Goal: Task Accomplishment & Management: Use online tool/utility

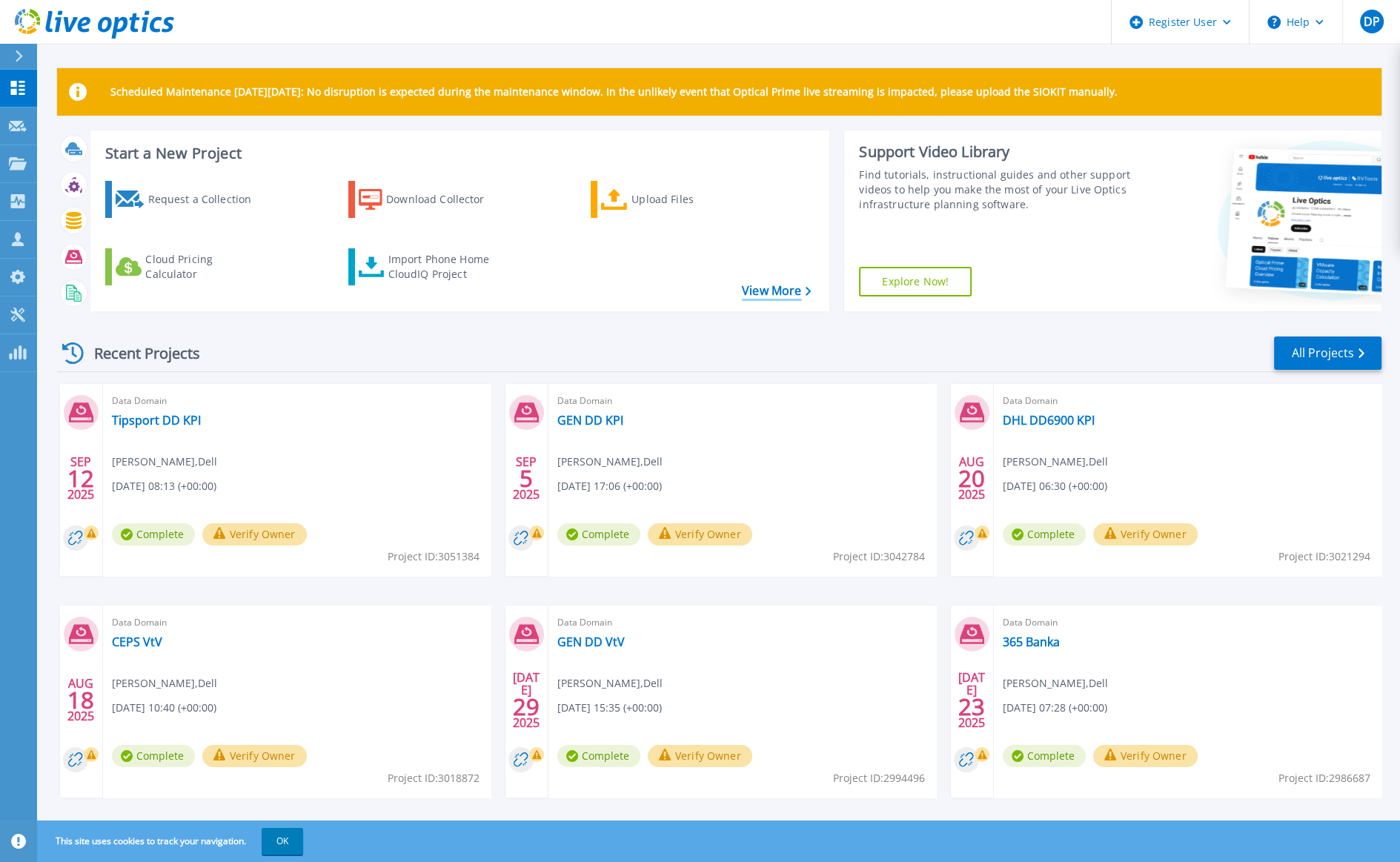
click at [773, 285] on link "View More" at bounding box center [776, 291] width 69 height 14
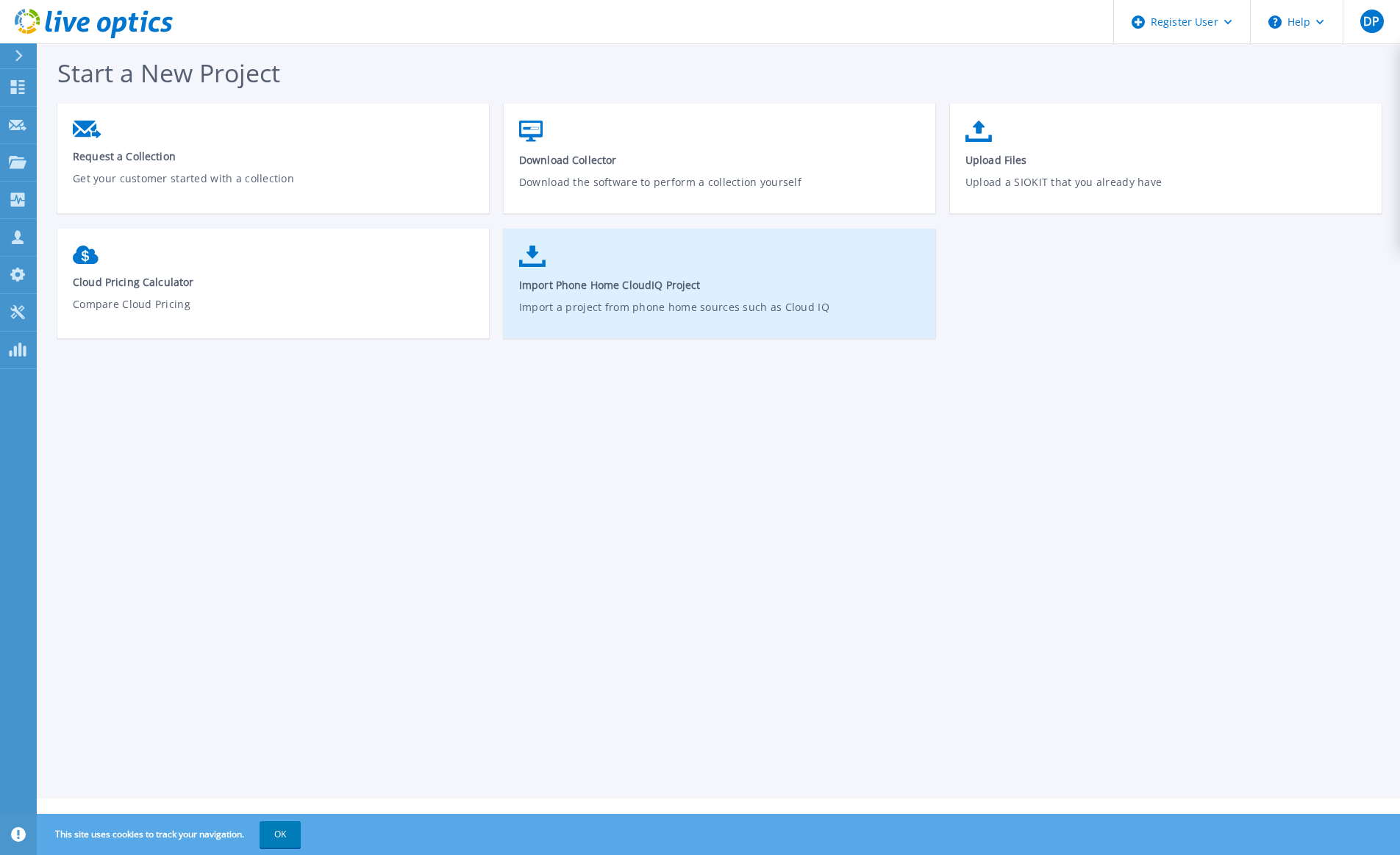
click at [682, 284] on span "Import Phone Home CloudIQ Project" at bounding box center [719, 284] width 401 height 14
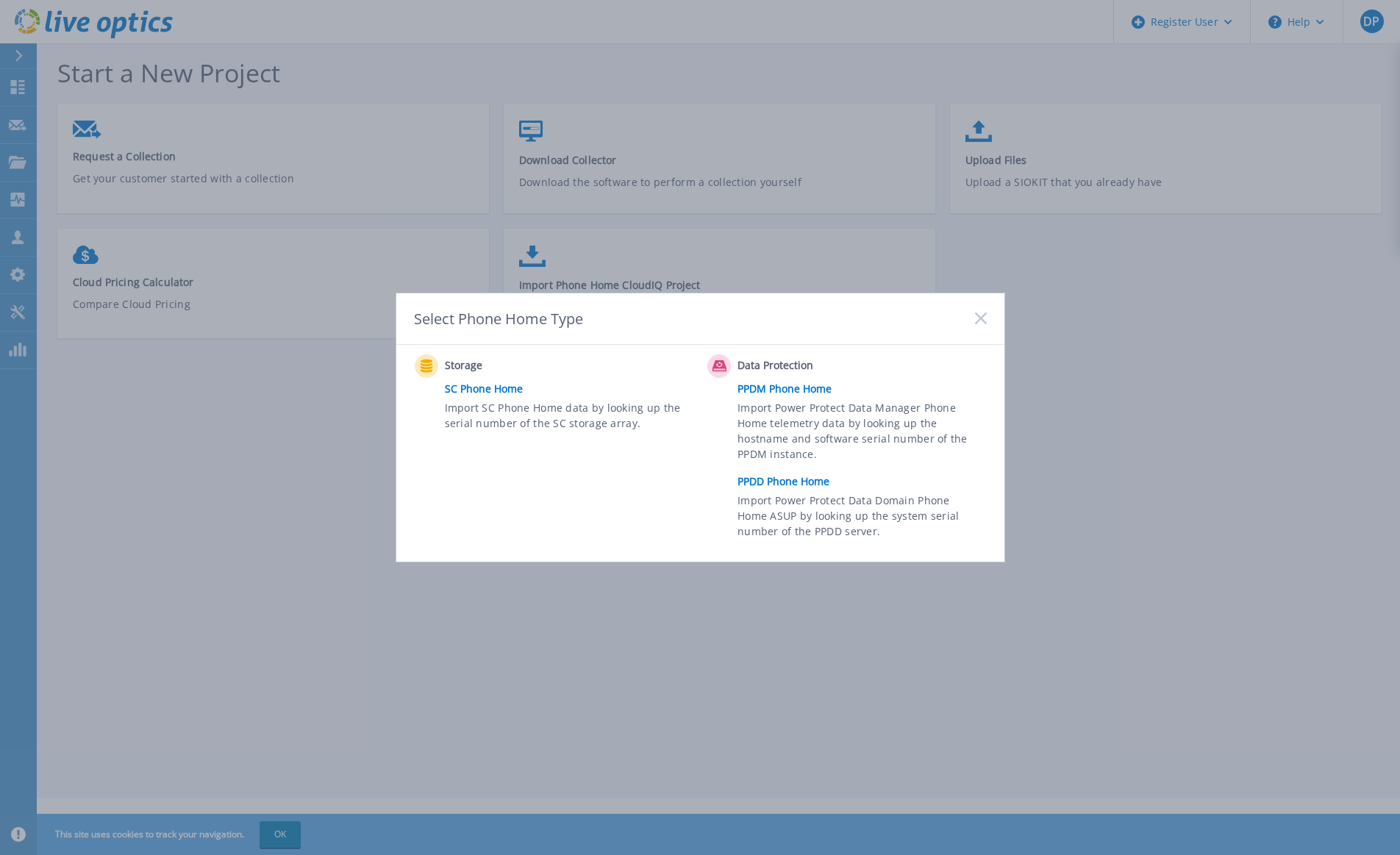
click at [756, 479] on link "PPDD Phone Home" at bounding box center [865, 481] width 255 height 22
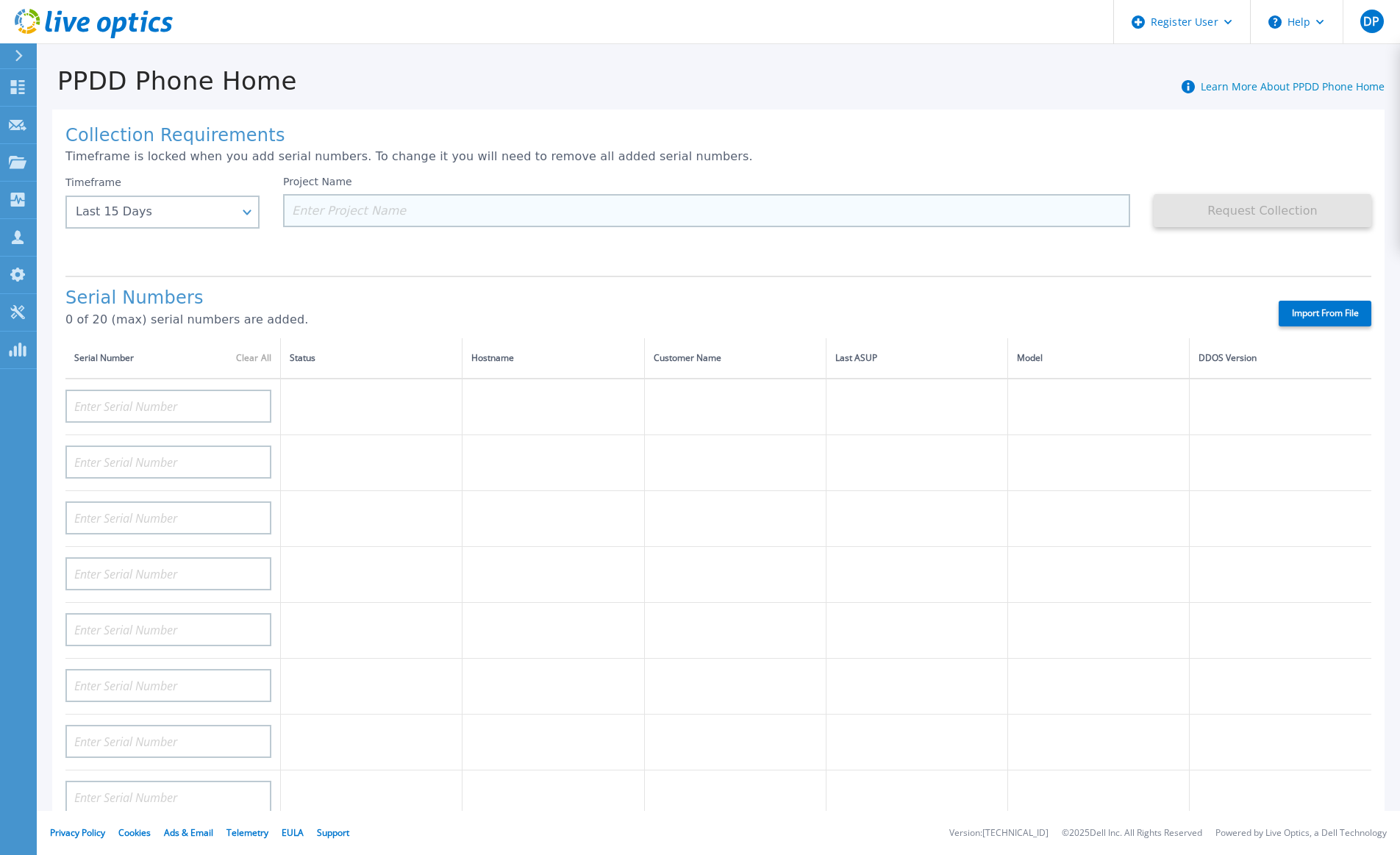
click at [372, 222] on input at bounding box center [706, 211] width 847 height 33
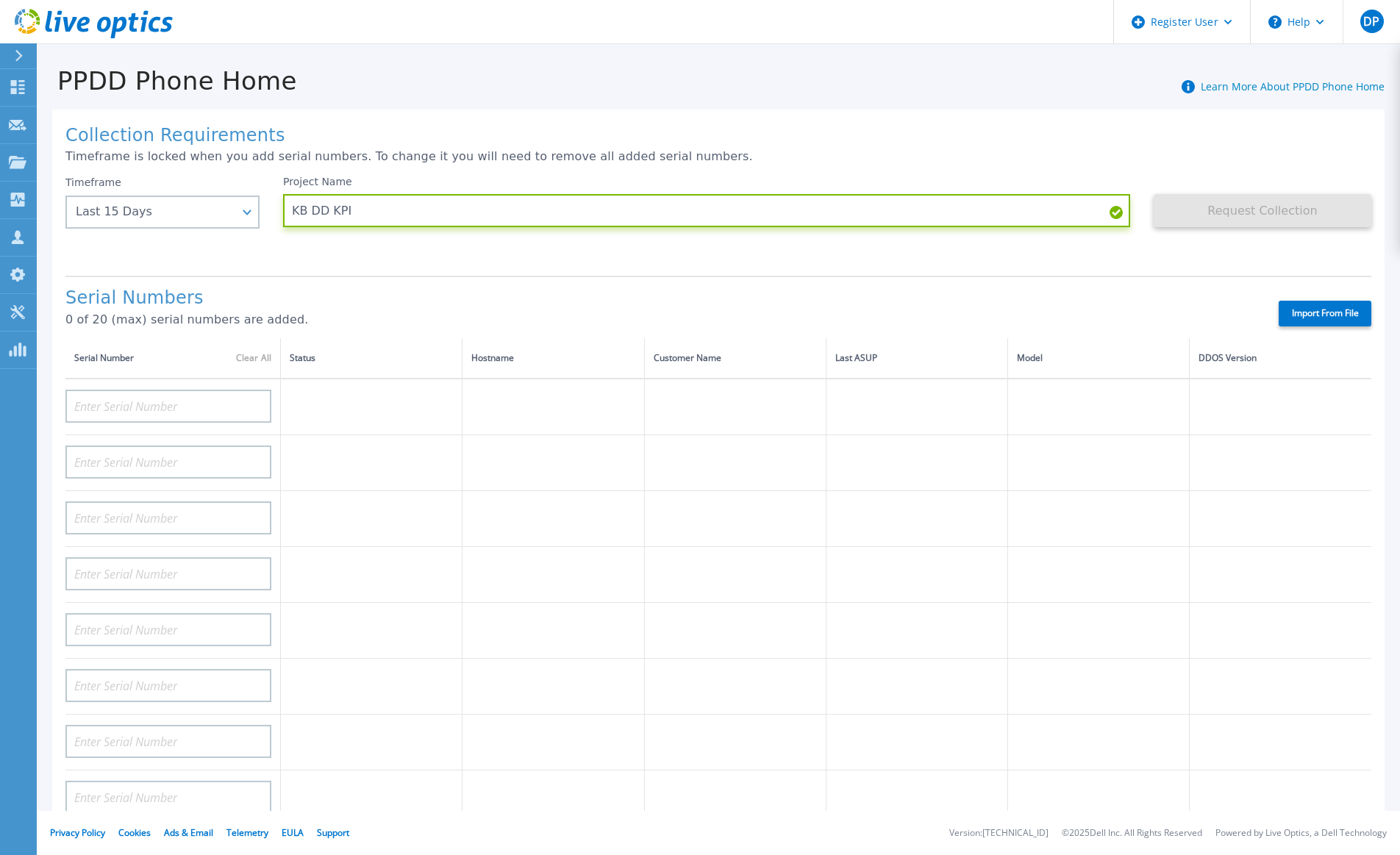
type input "KB DD KPI"
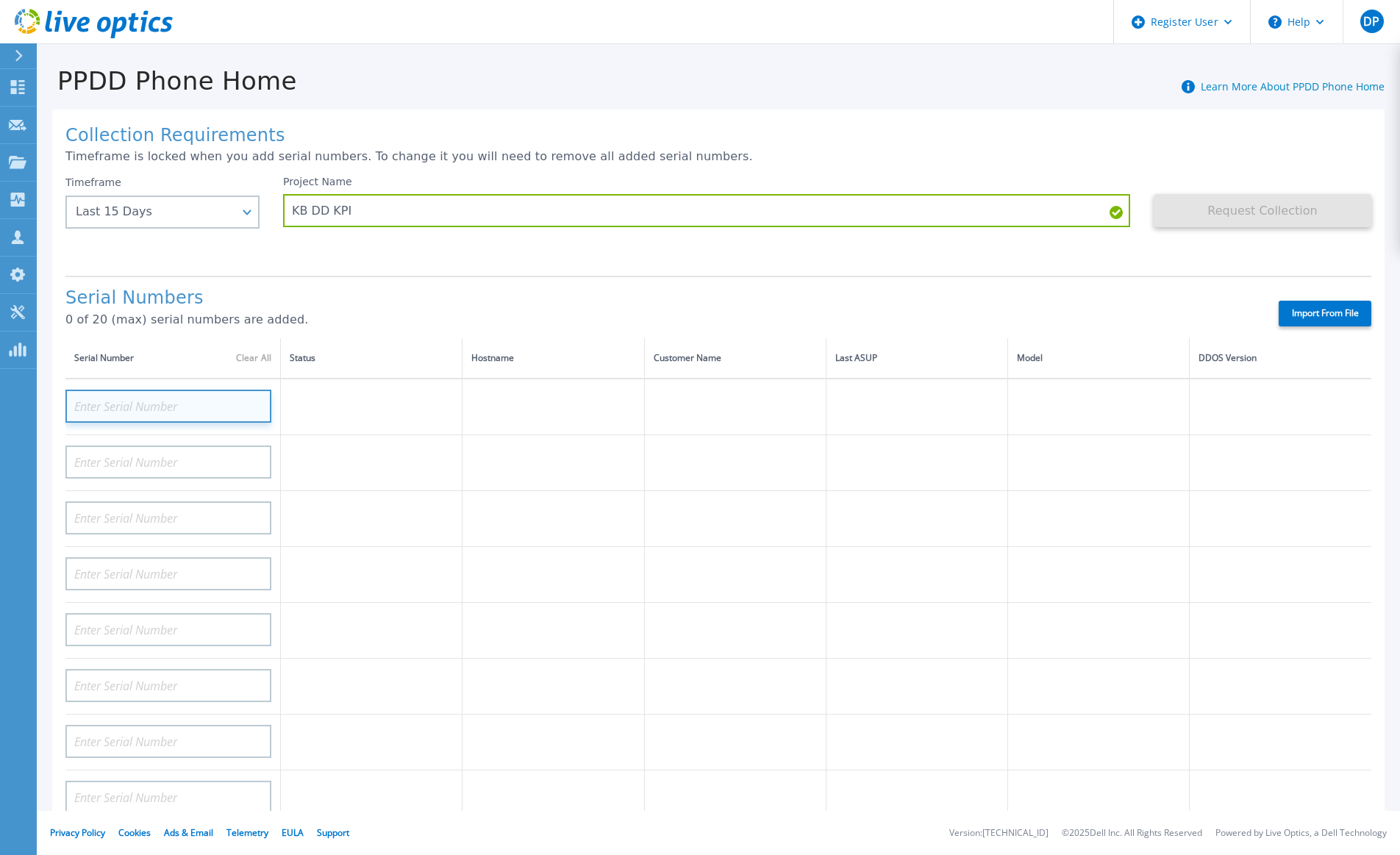
click at [115, 407] on input at bounding box center [168, 406] width 206 height 33
click at [178, 406] on input at bounding box center [168, 406] width 206 height 33
click at [201, 400] on input at bounding box center [168, 406] width 206 height 33
click at [218, 399] on input at bounding box center [168, 406] width 206 height 33
paste input "CKM01210407030"
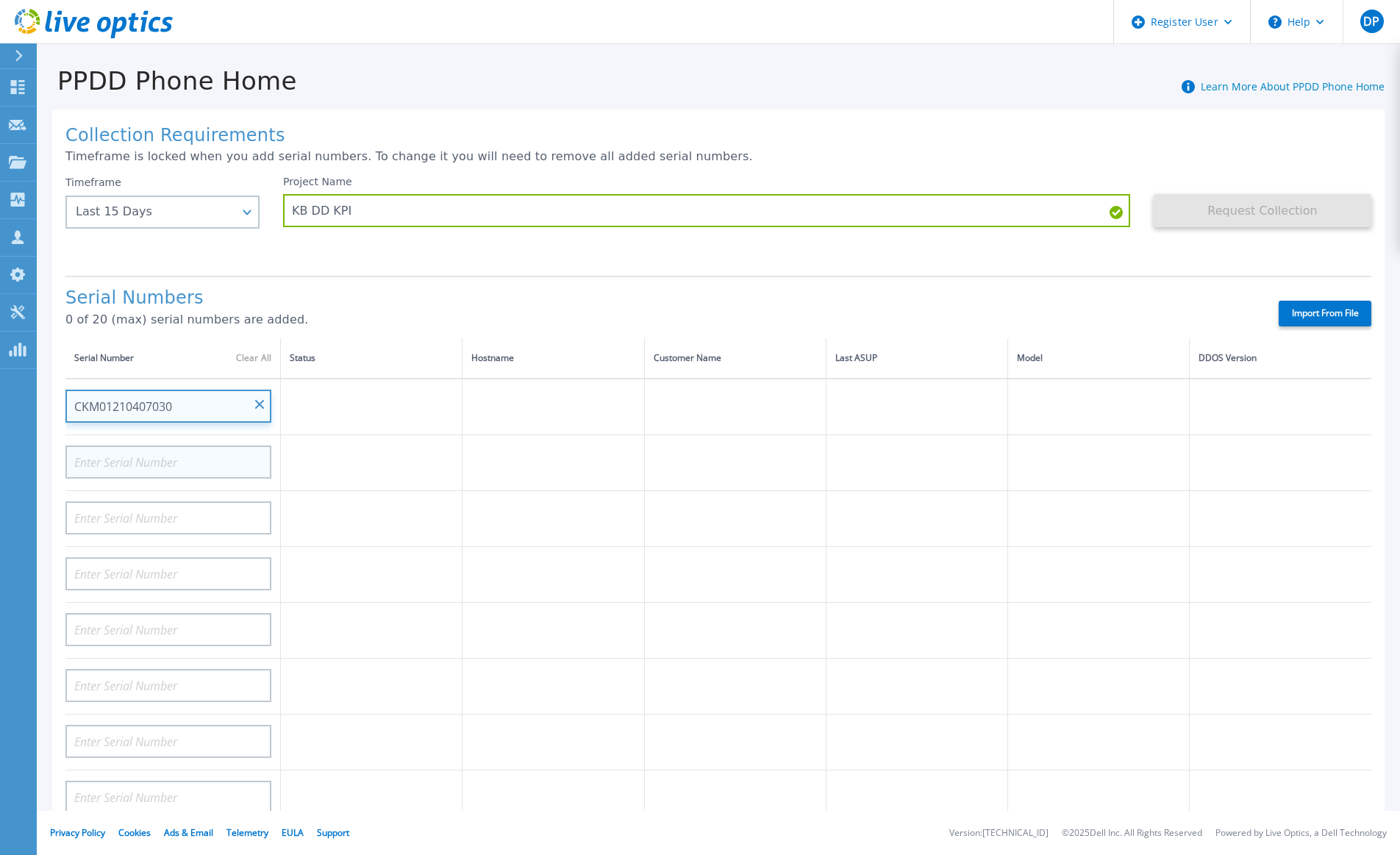
type input "CKM01210407030"
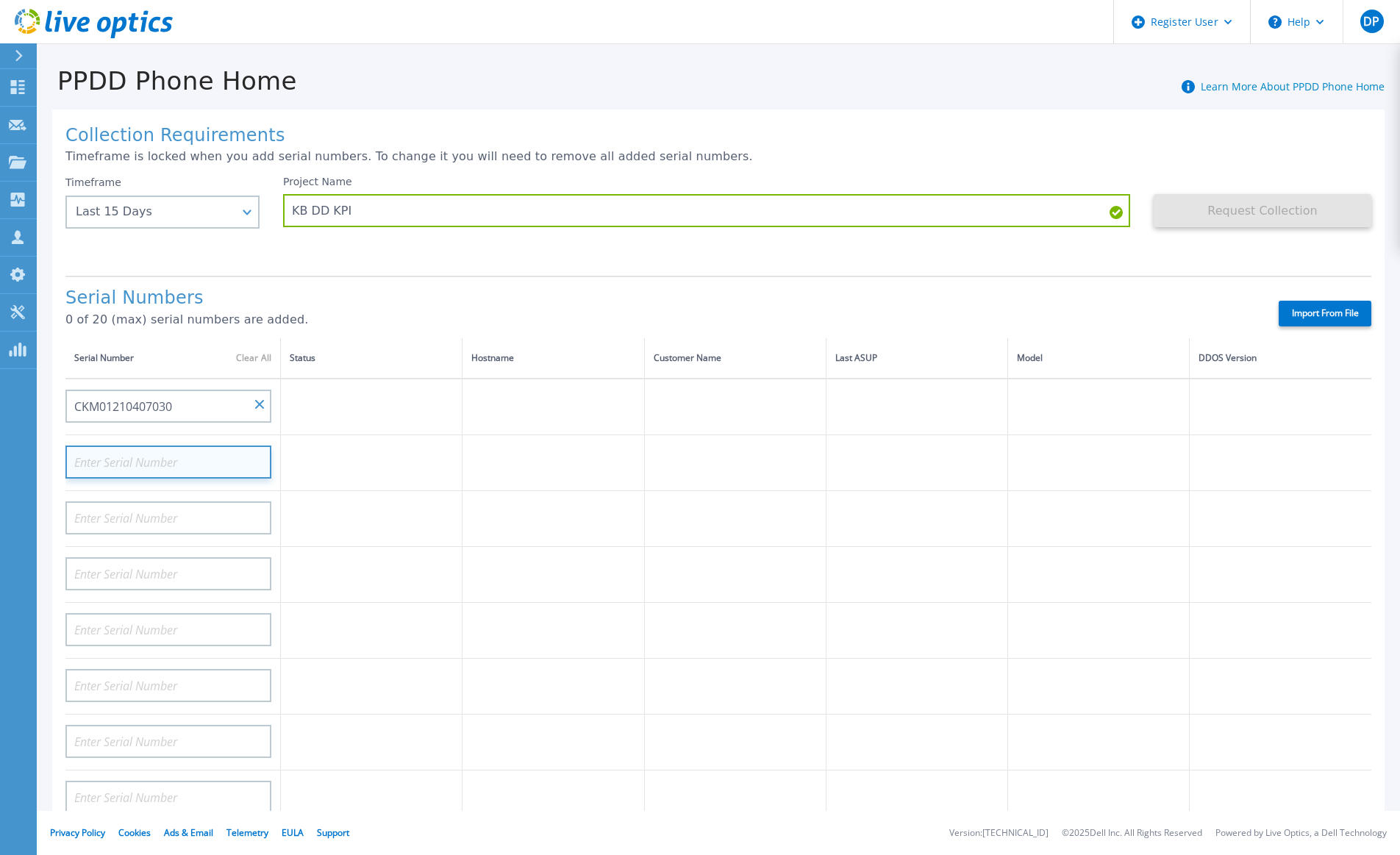
click at [201, 446] on input at bounding box center [168, 462] width 206 height 33
paste input "CKM01210407030"
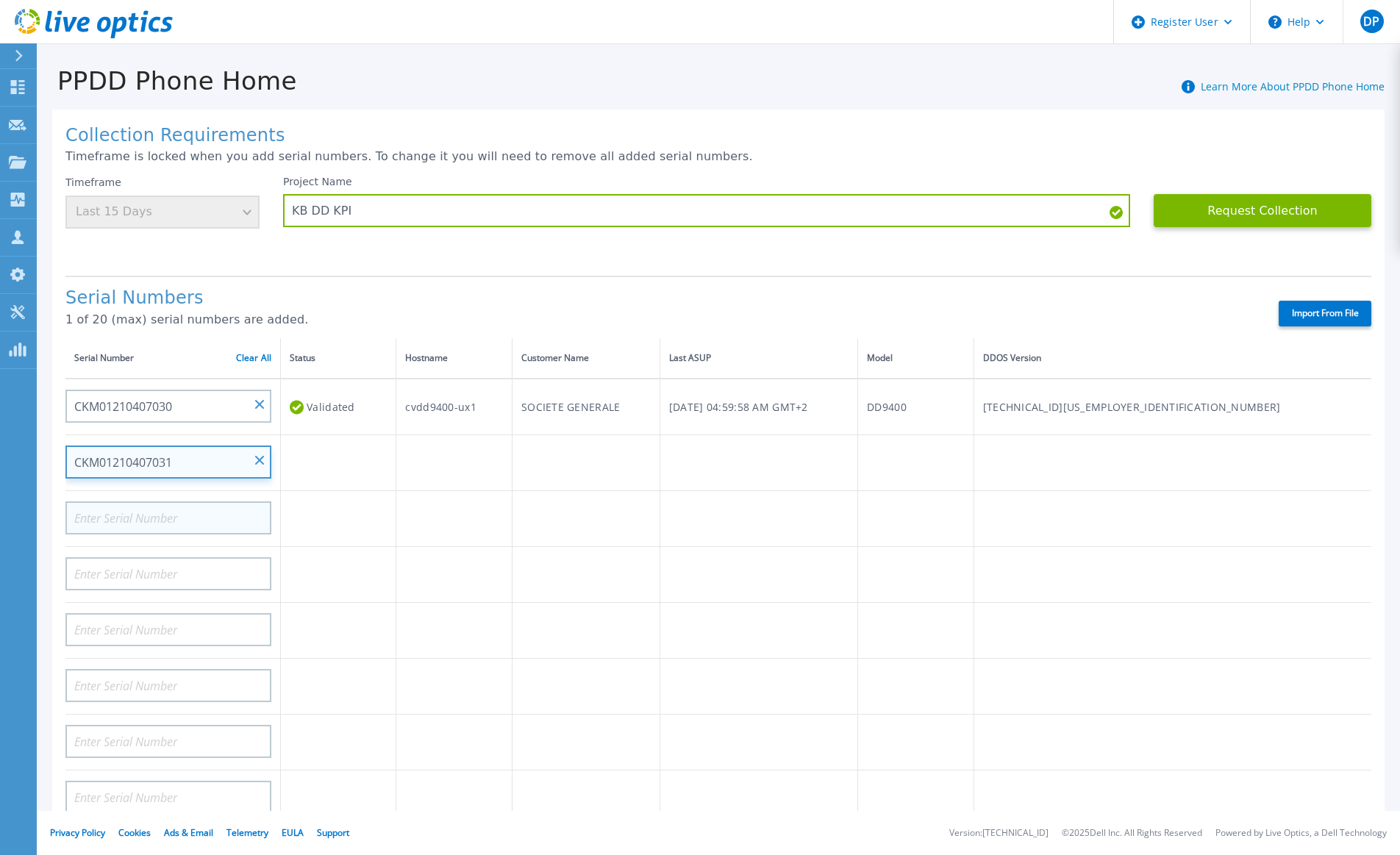
type input "CKM01210407031"
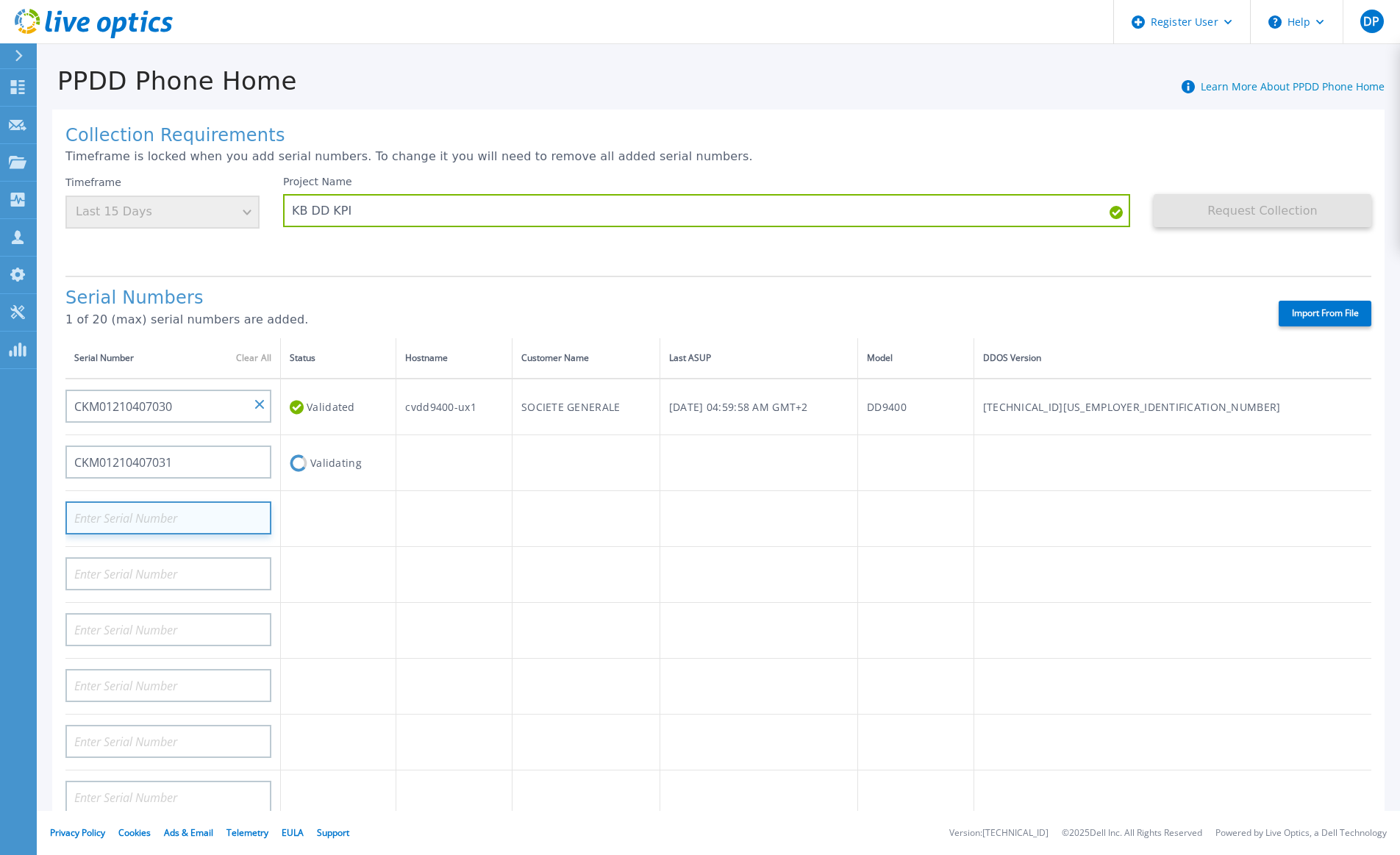
click at [213, 522] on input at bounding box center [168, 517] width 206 height 33
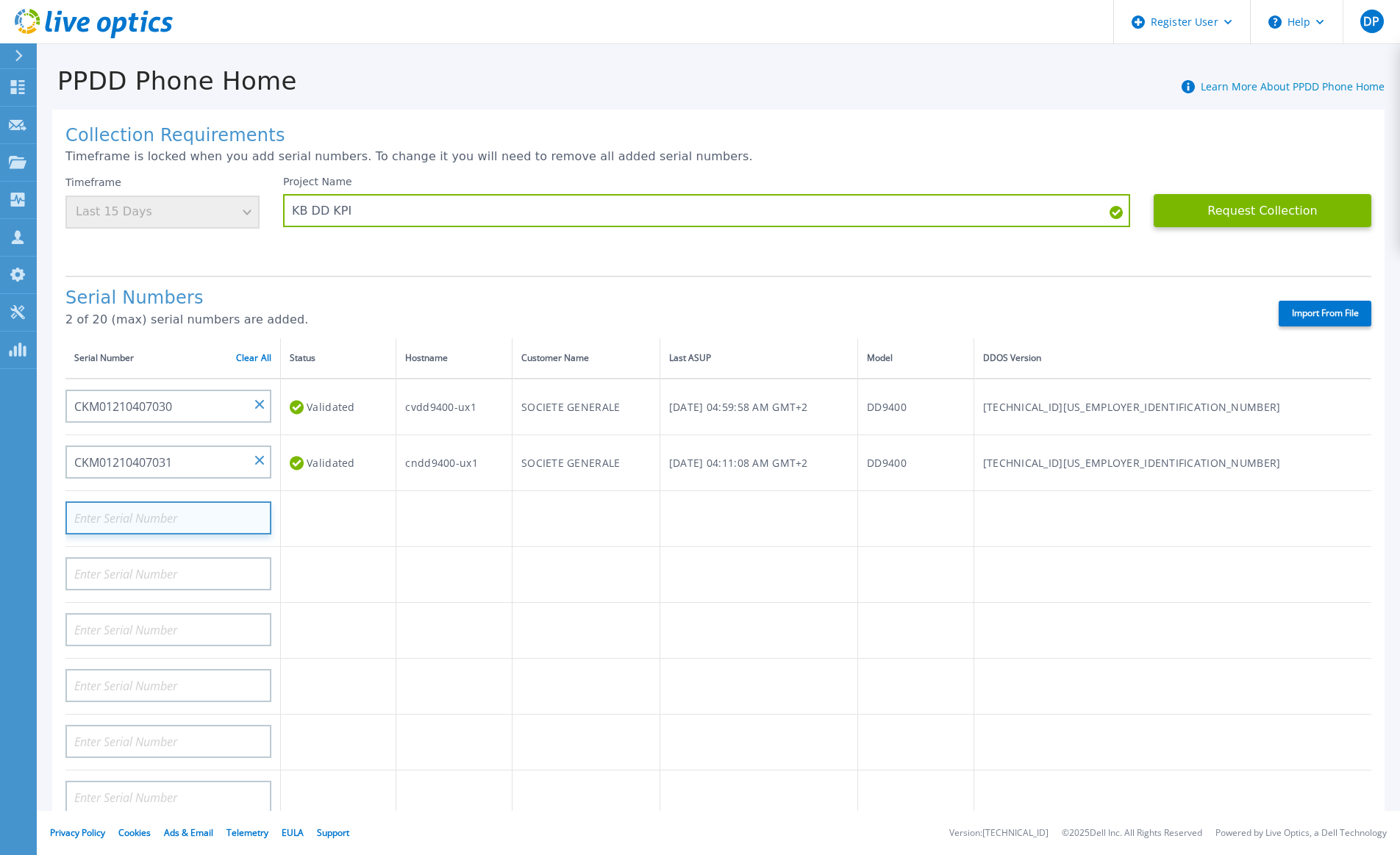
paste input "CKM01210505148"
type input "CKM01210505148"
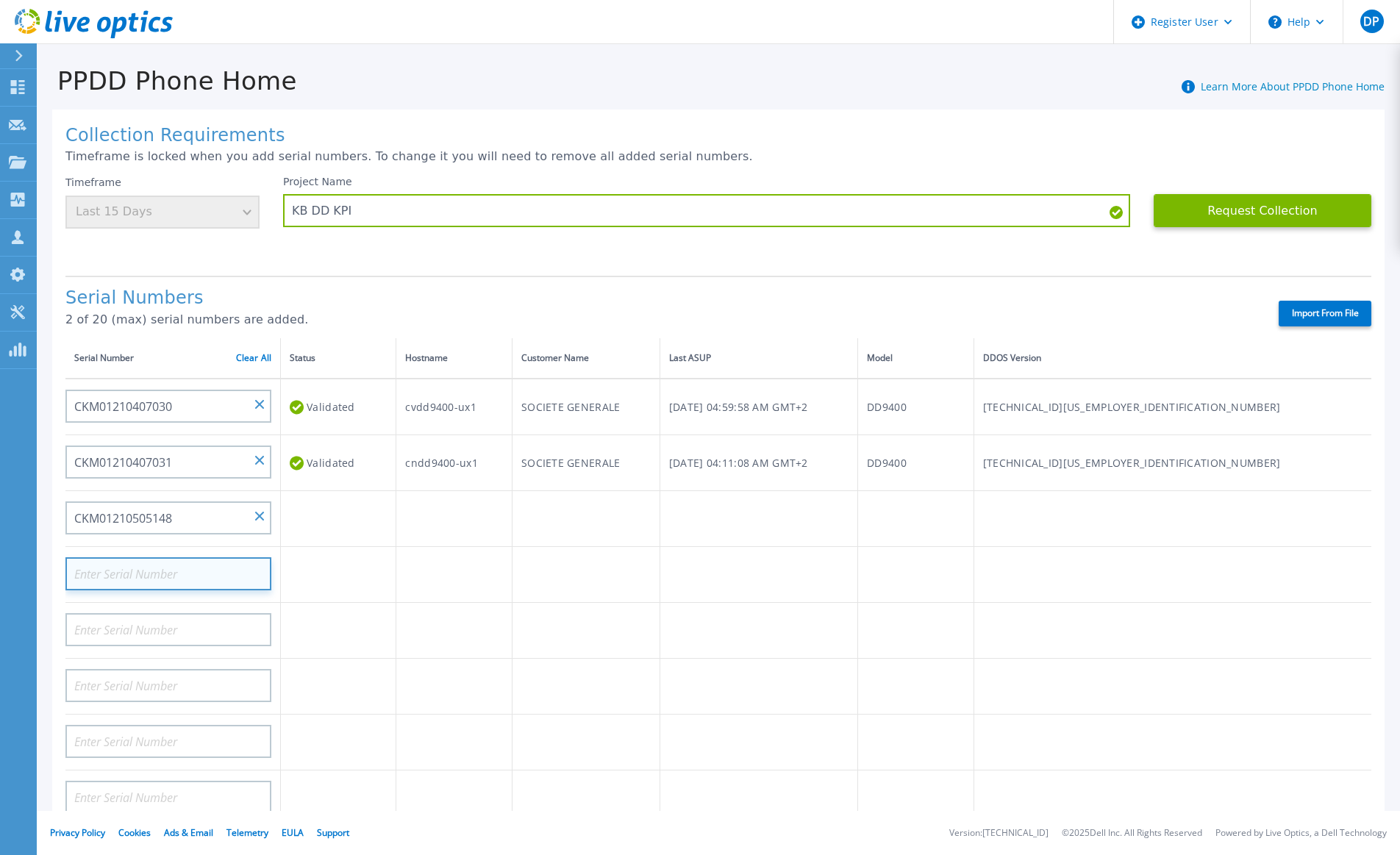
click at [179, 561] on input at bounding box center [168, 573] width 206 height 33
paste input "CKM01210505148"
type input "CKM01210505149"
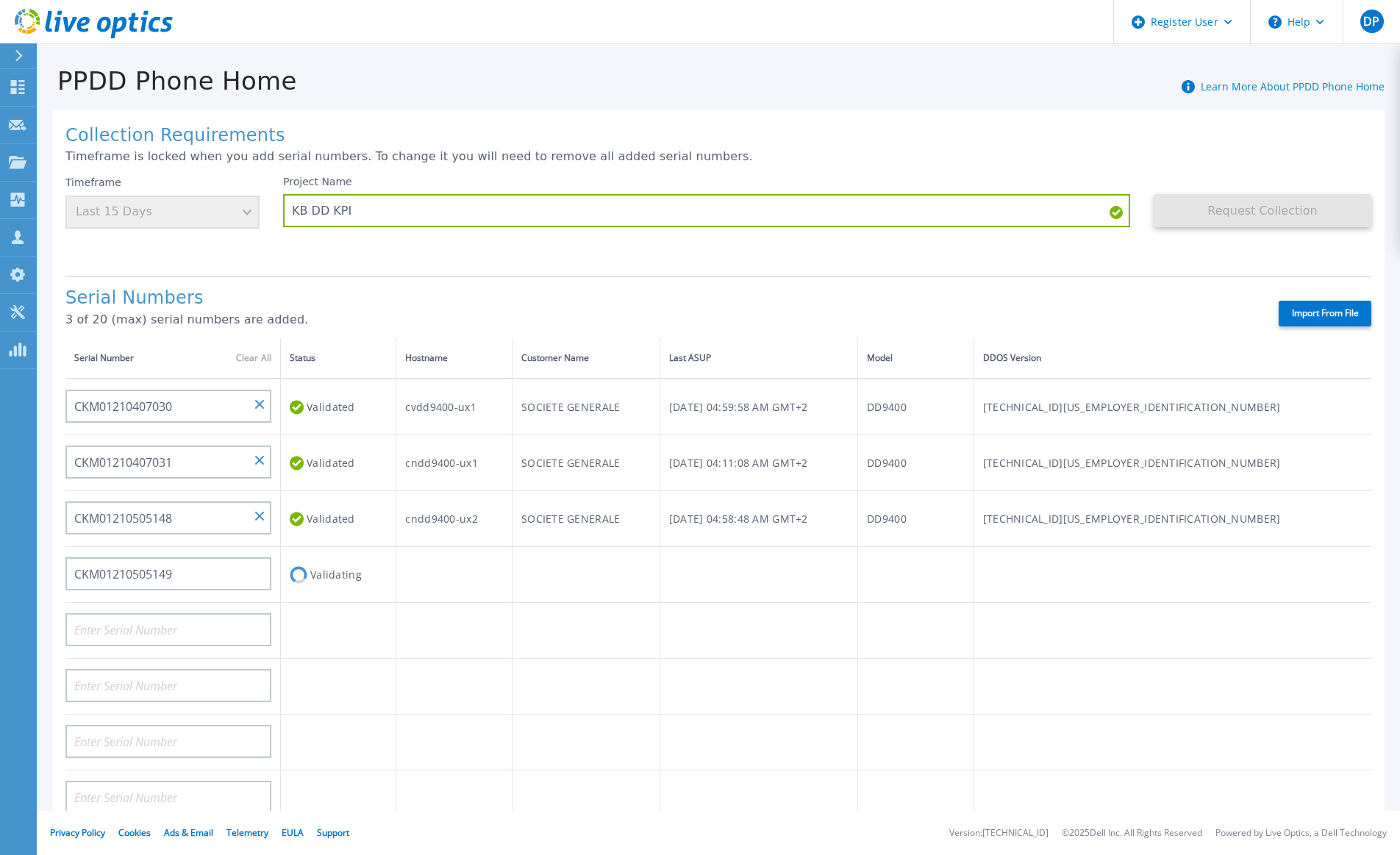
click at [827, 283] on div "Serial Numbers 3 of 20 (max) serial numbers are added. Import From File" at bounding box center [718, 307] width 1305 height 63
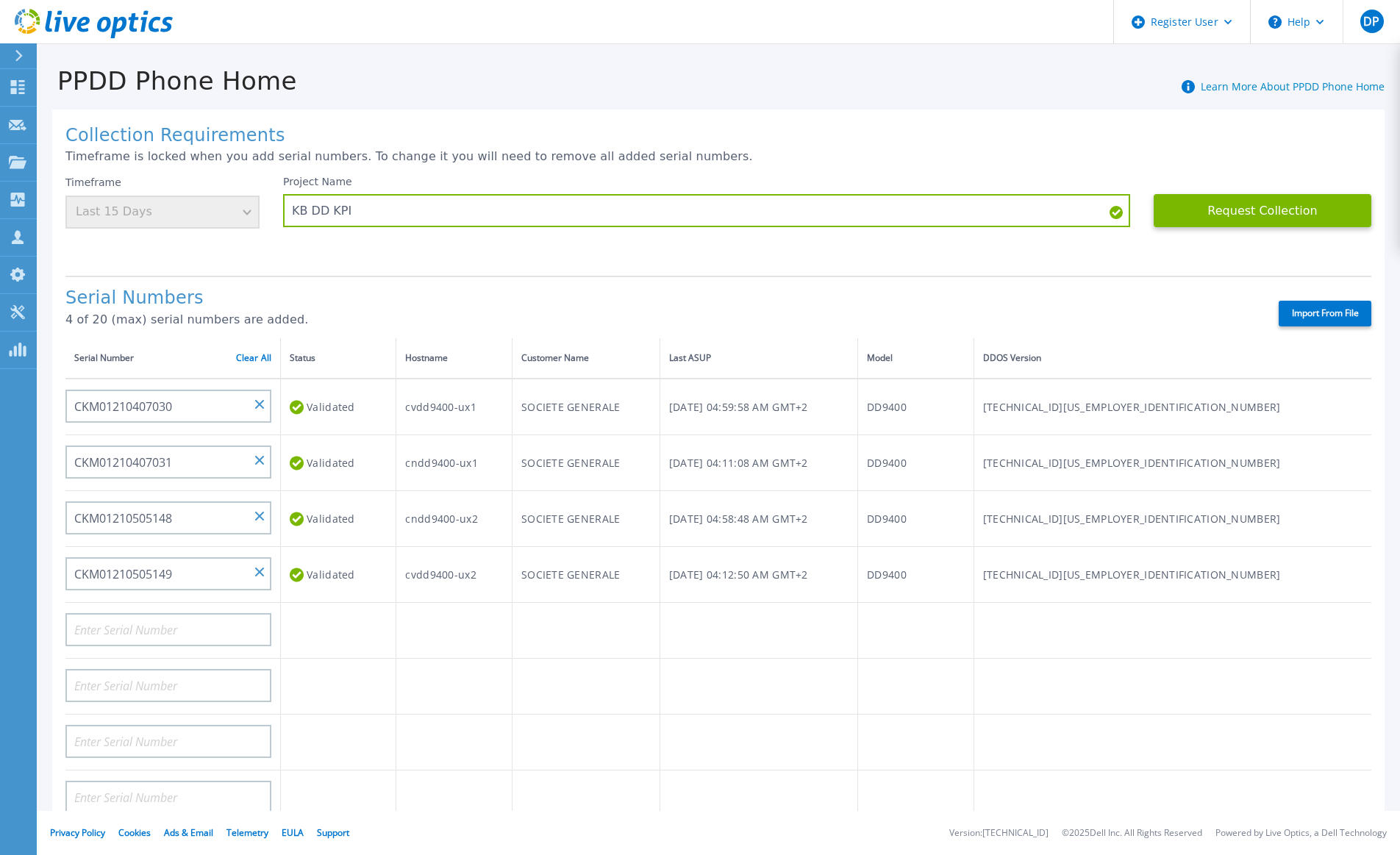
click at [230, 216] on div "Timeframe Last 15 Days" at bounding box center [162, 202] width 194 height 53
click at [1271, 205] on button "Request Collection" at bounding box center [1262, 211] width 218 height 33
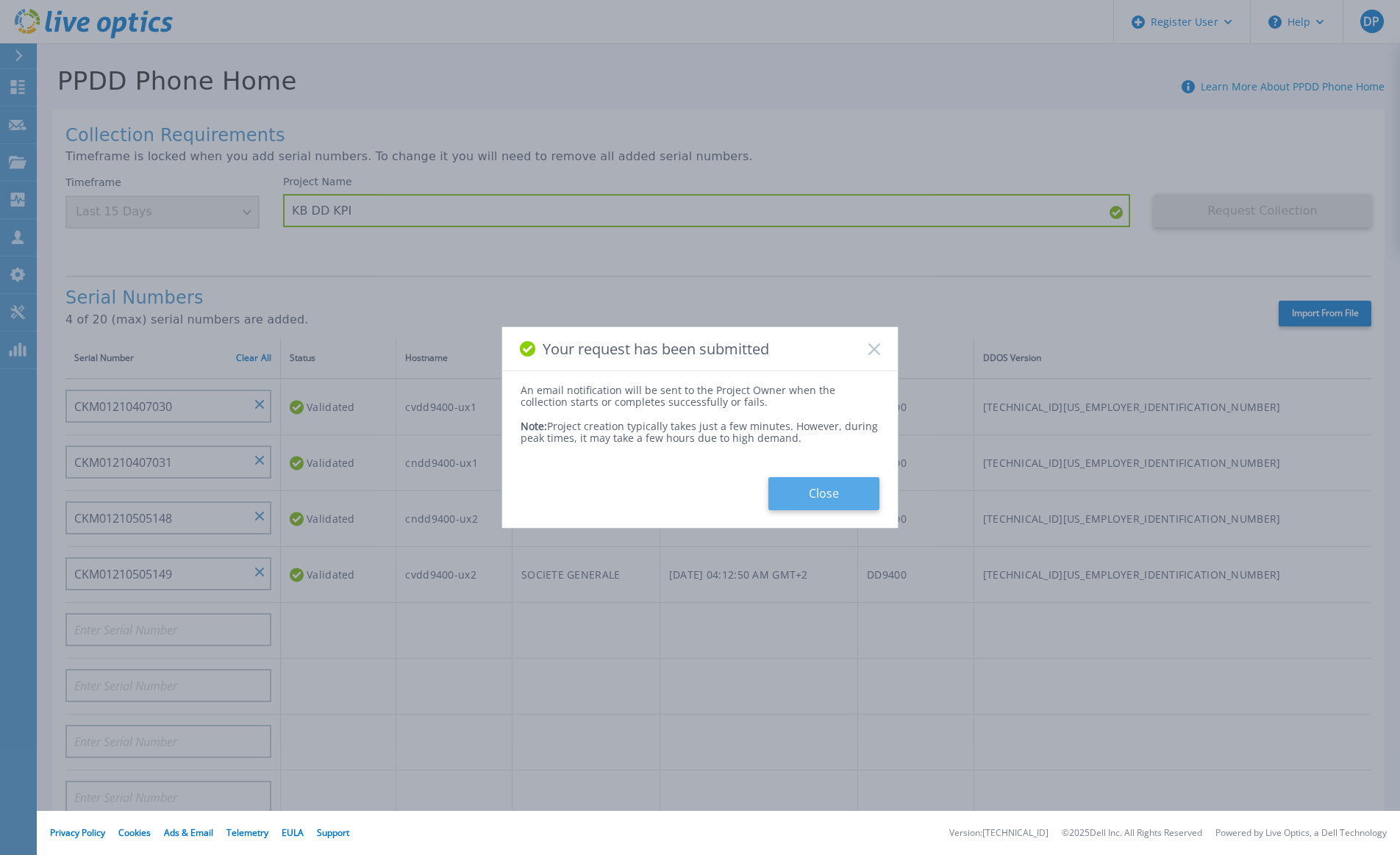
click at [806, 492] on button "Close" at bounding box center [823, 493] width 111 height 33
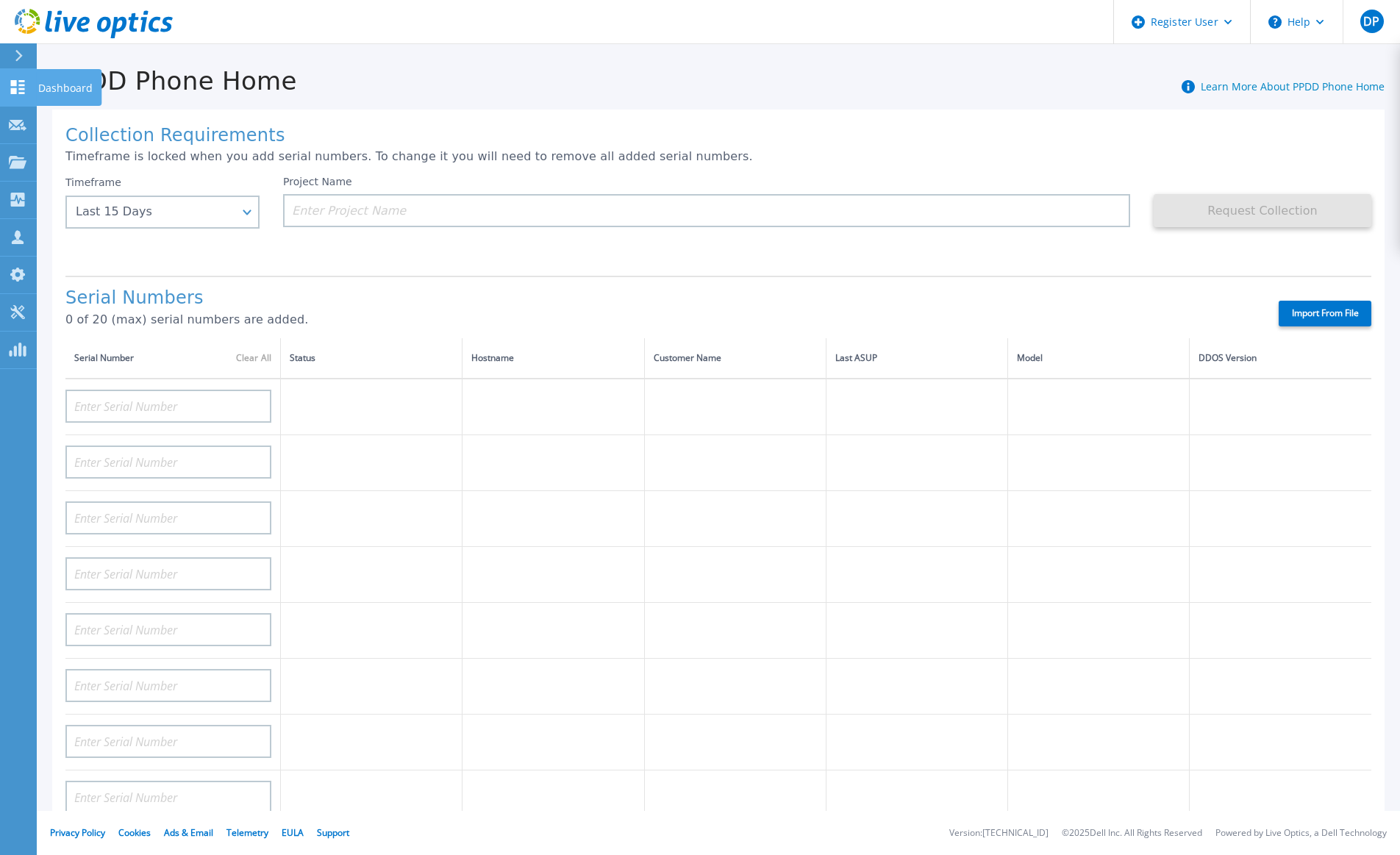
click at [23, 79] on div at bounding box center [17, 86] width 17 height 16
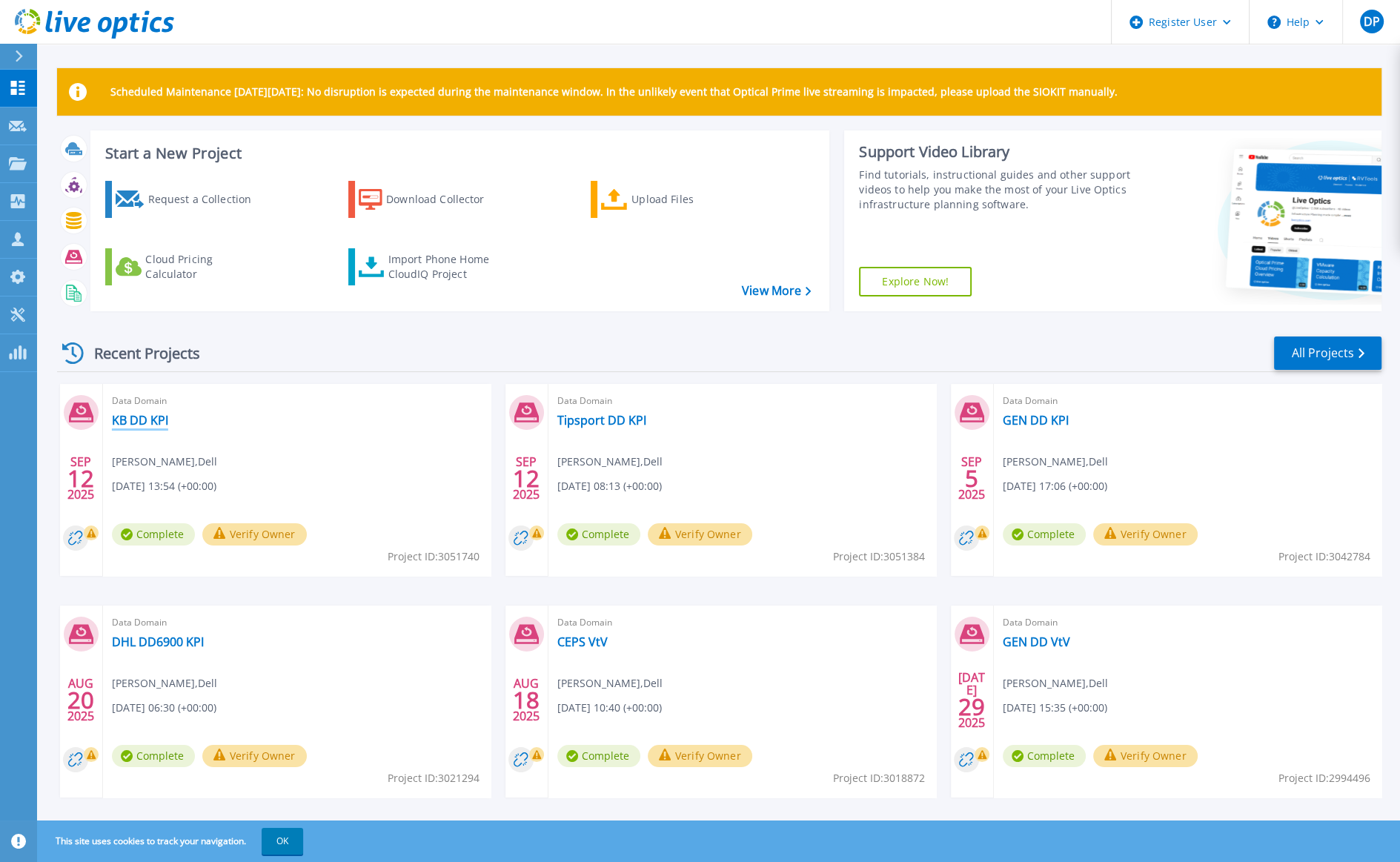
click at [146, 424] on link "KB DD KPI" at bounding box center [140, 420] width 56 height 15
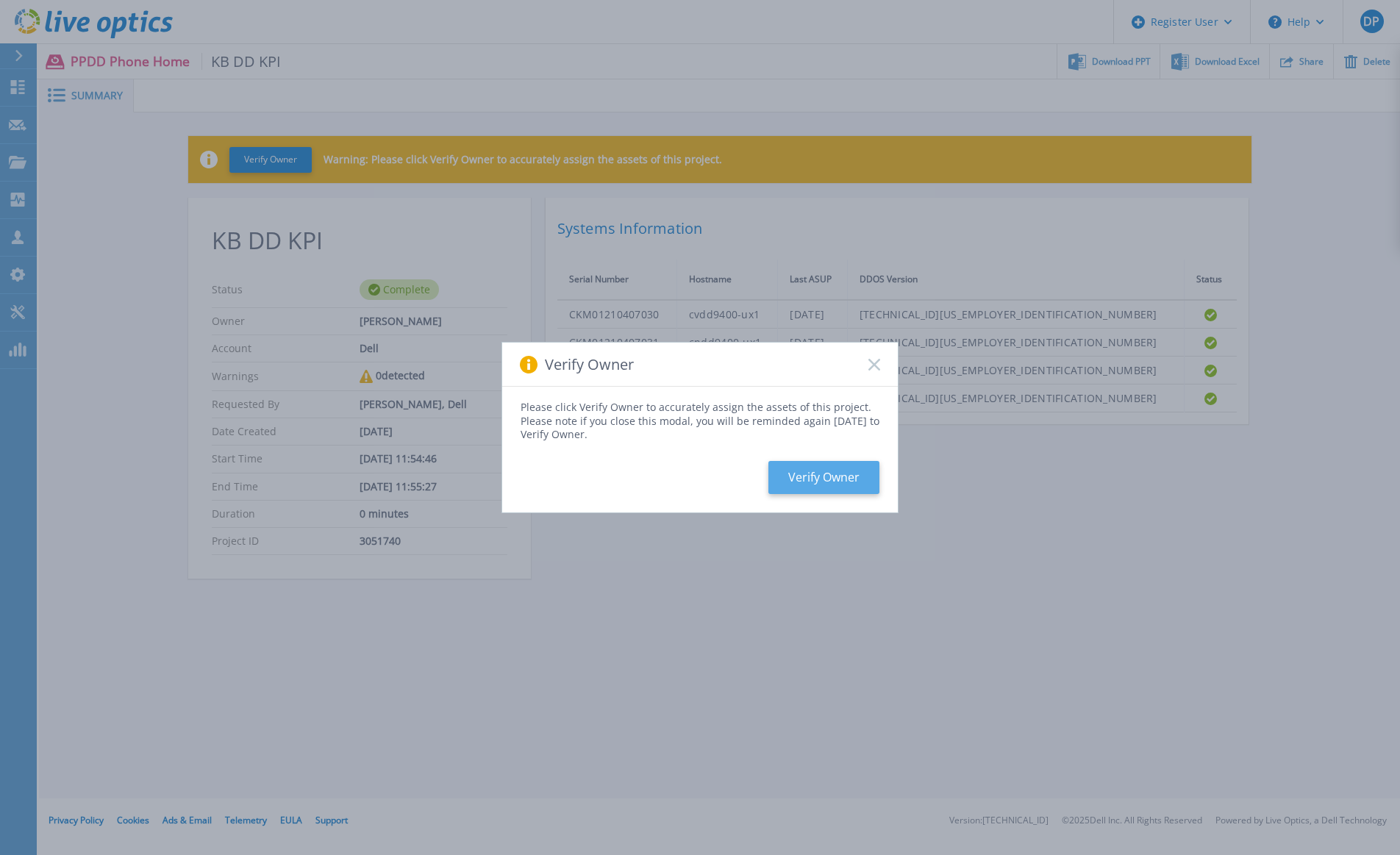
click at [835, 474] on button "Verify Owner" at bounding box center [823, 477] width 111 height 33
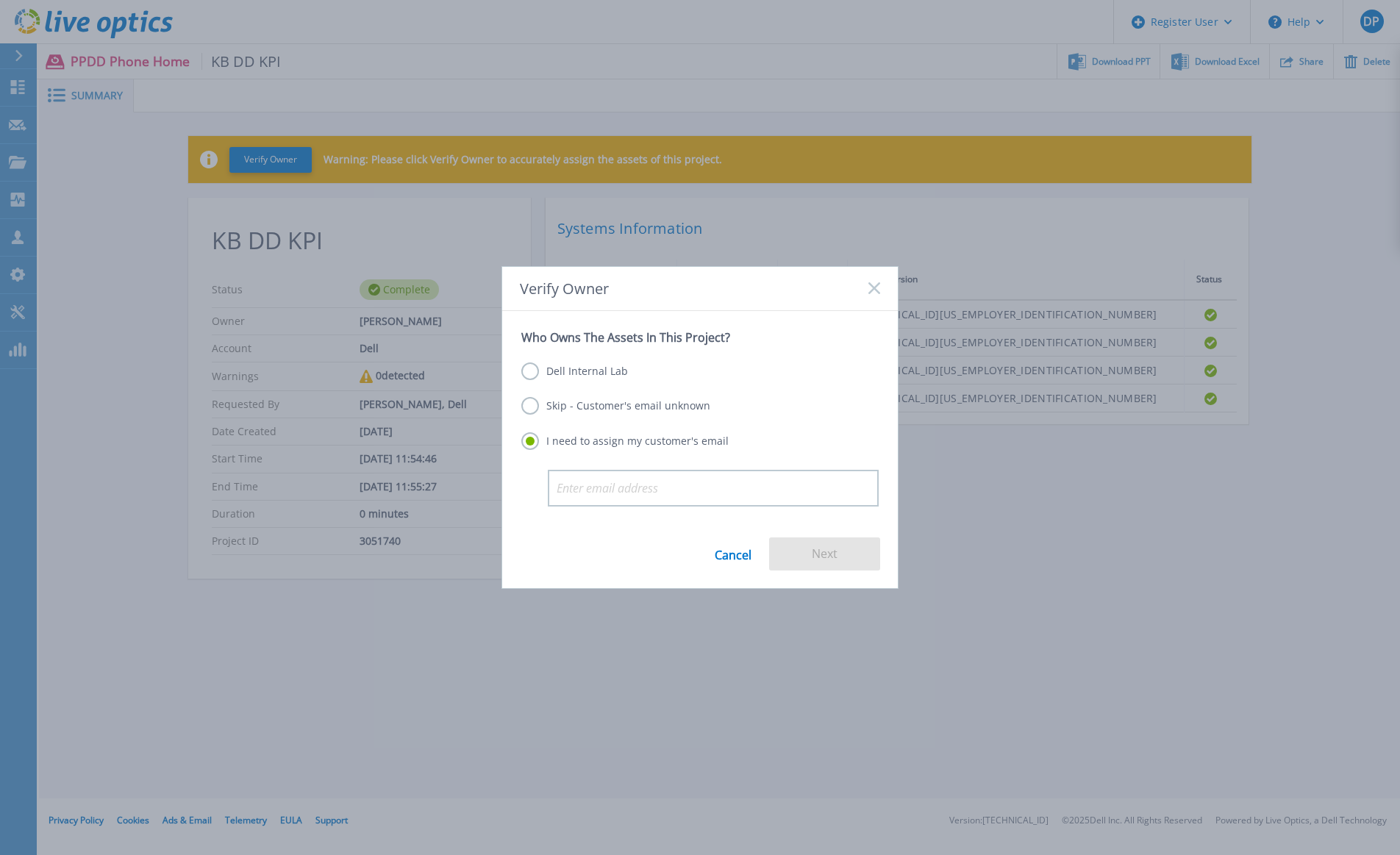
click at [587, 412] on label "Skip - Customer's email unknown" at bounding box center [616, 405] width 189 height 17
click at [0, 0] on input "Skip - Customer's email unknown" at bounding box center [0, 0] width 0 height 0
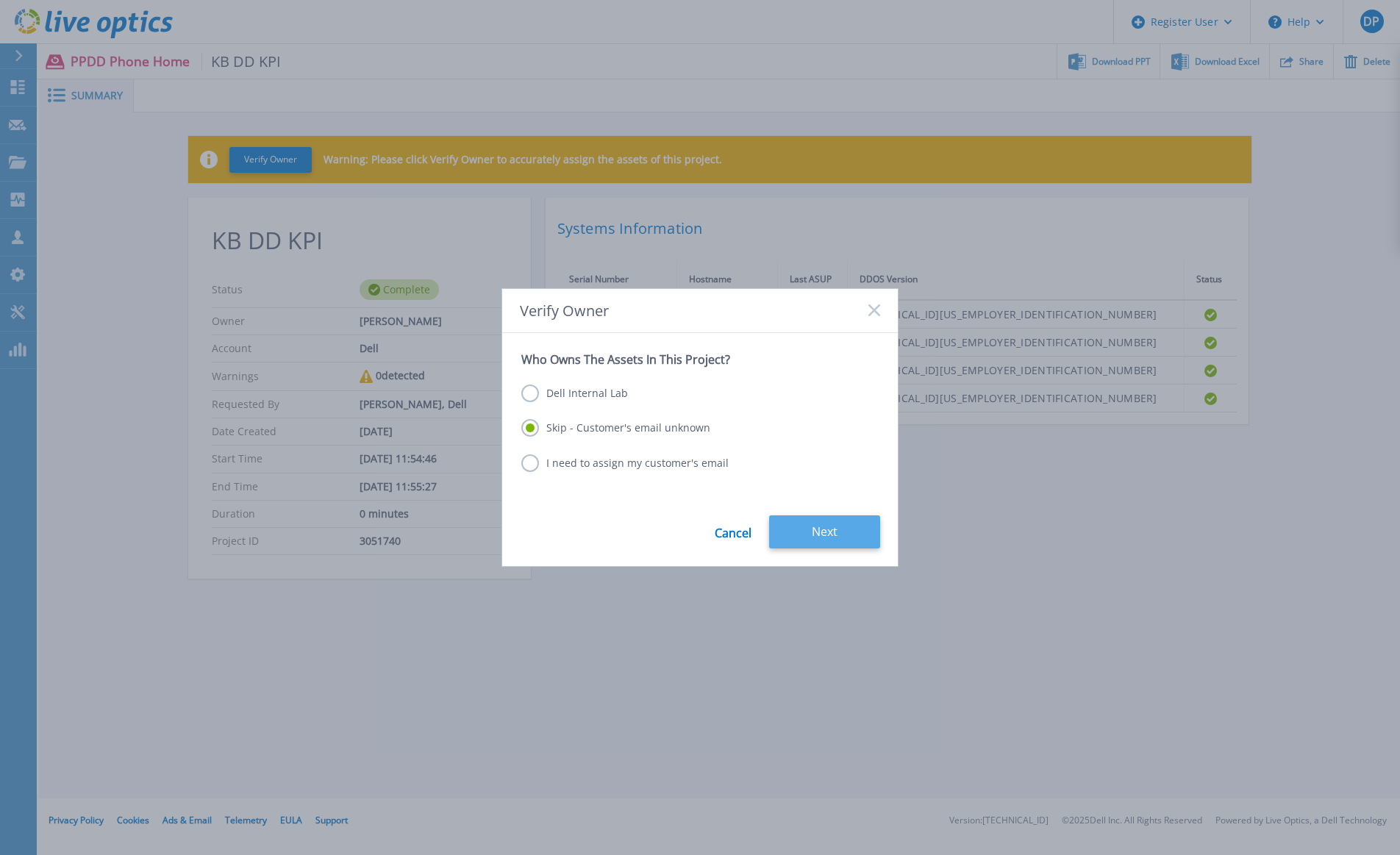
click at [842, 526] on button "Next" at bounding box center [824, 531] width 111 height 33
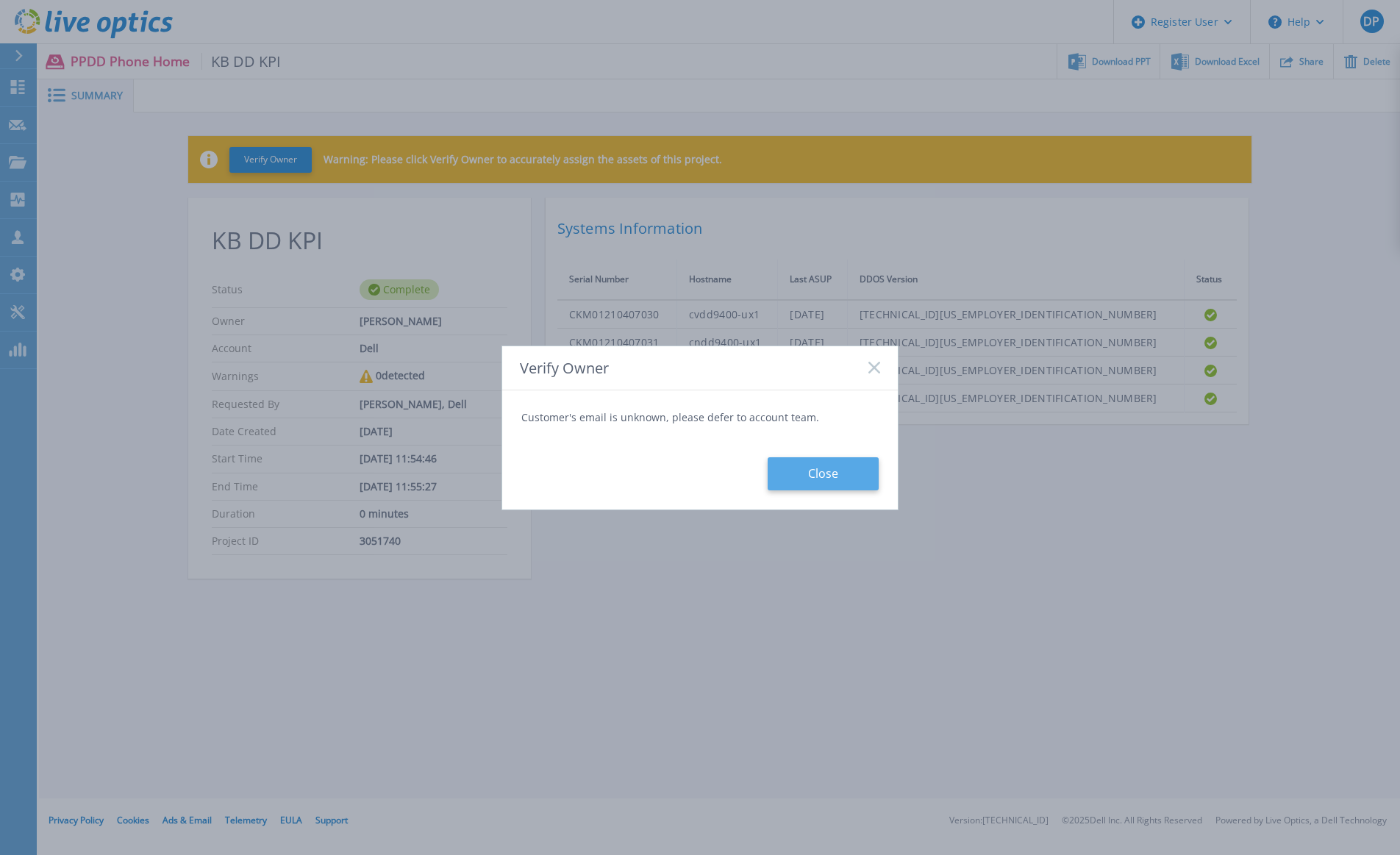
click at [814, 481] on button "Close" at bounding box center [822, 474] width 111 height 33
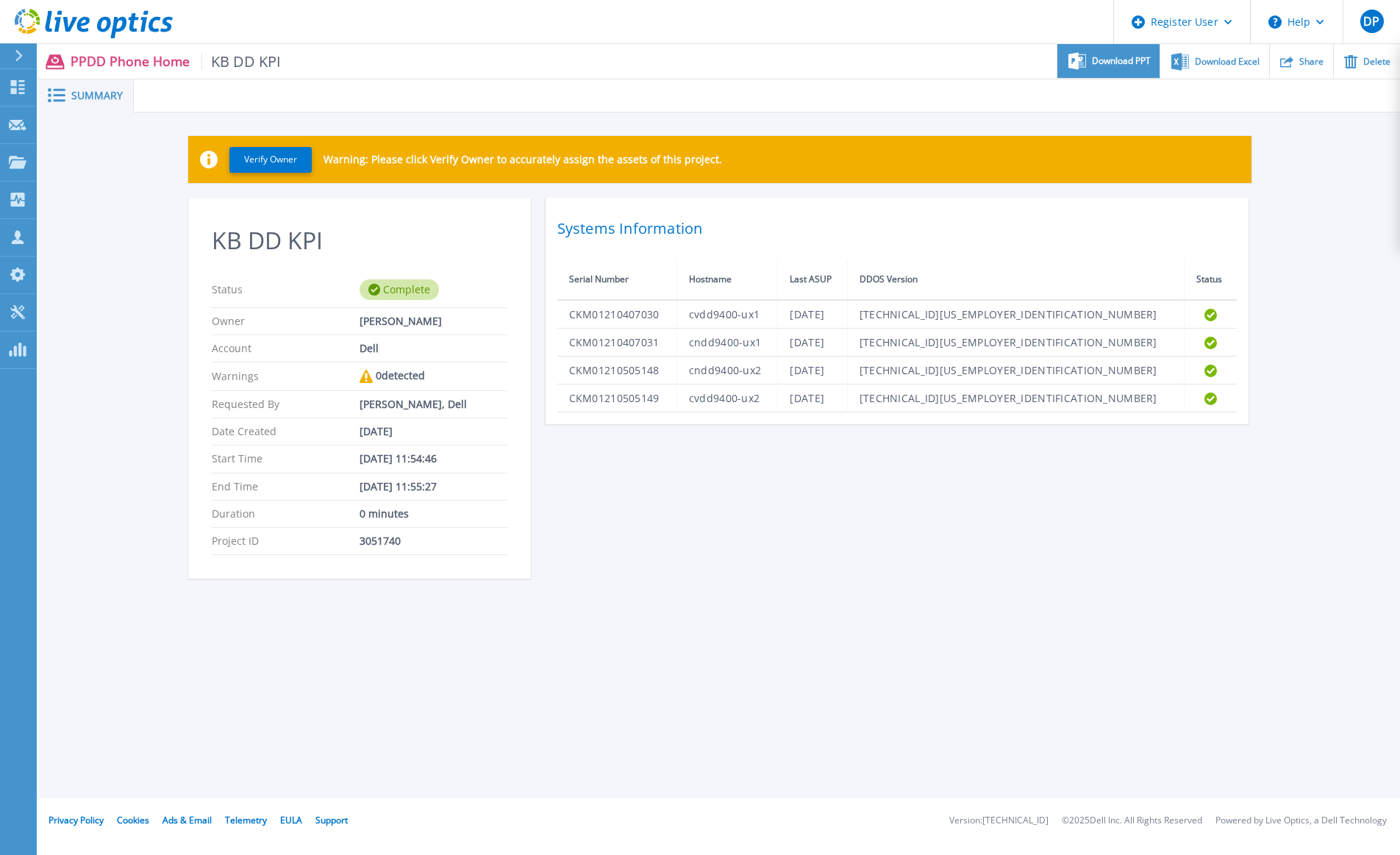
click at [1117, 63] on span "Download PPT" at bounding box center [1121, 61] width 59 height 9
